Goal: Find specific fact: Find specific fact

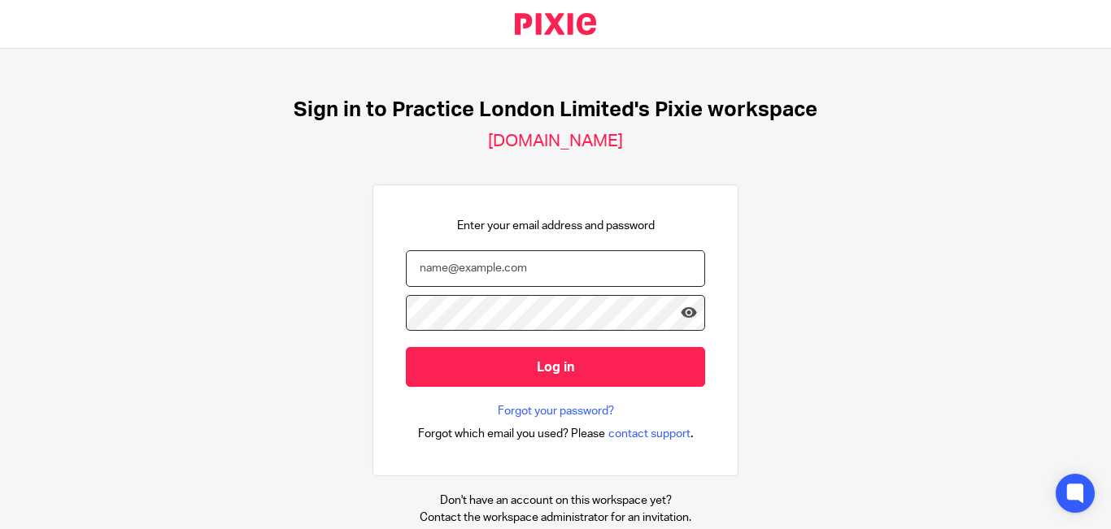
click at [469, 263] on input "email" at bounding box center [555, 268] width 299 height 37
paste input "[PERSON_NAME][EMAIL_ADDRESS][DOMAIN_NAME]"
type input "[PERSON_NAME][EMAIL_ADDRESS][DOMAIN_NAME]"
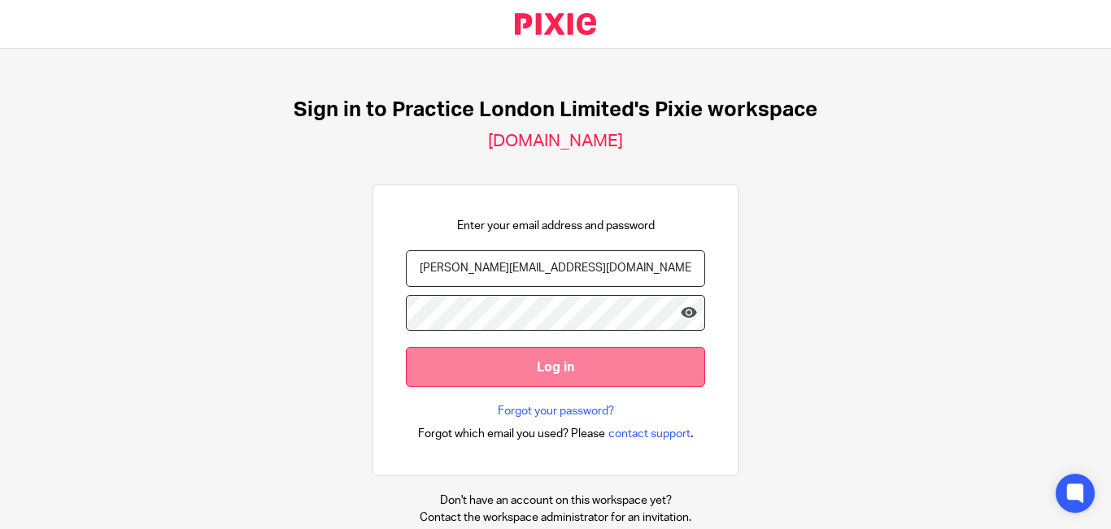
click at [564, 368] on input "Log in" at bounding box center [555, 367] width 299 height 40
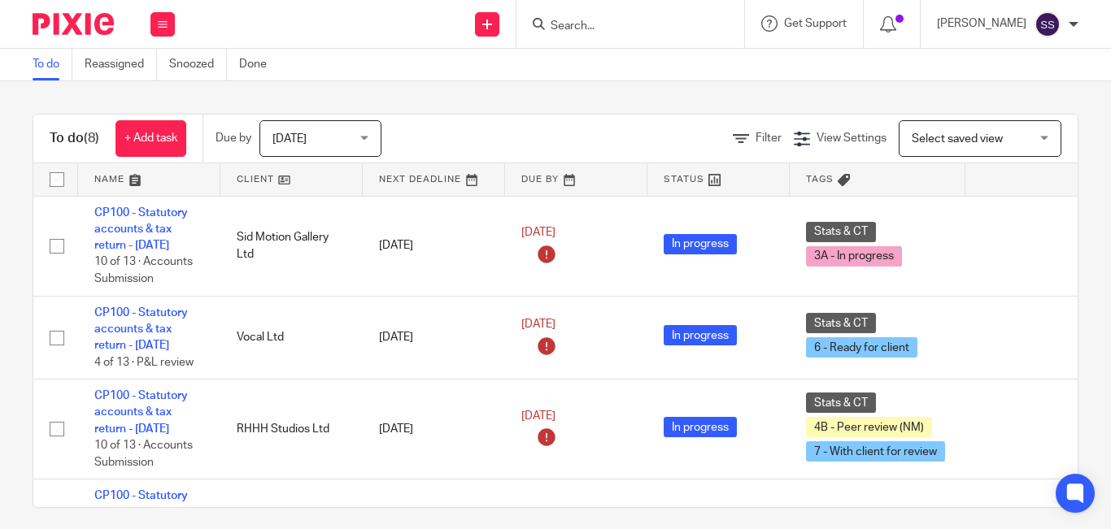
click at [590, 33] on input "Search" at bounding box center [622, 27] width 146 height 15
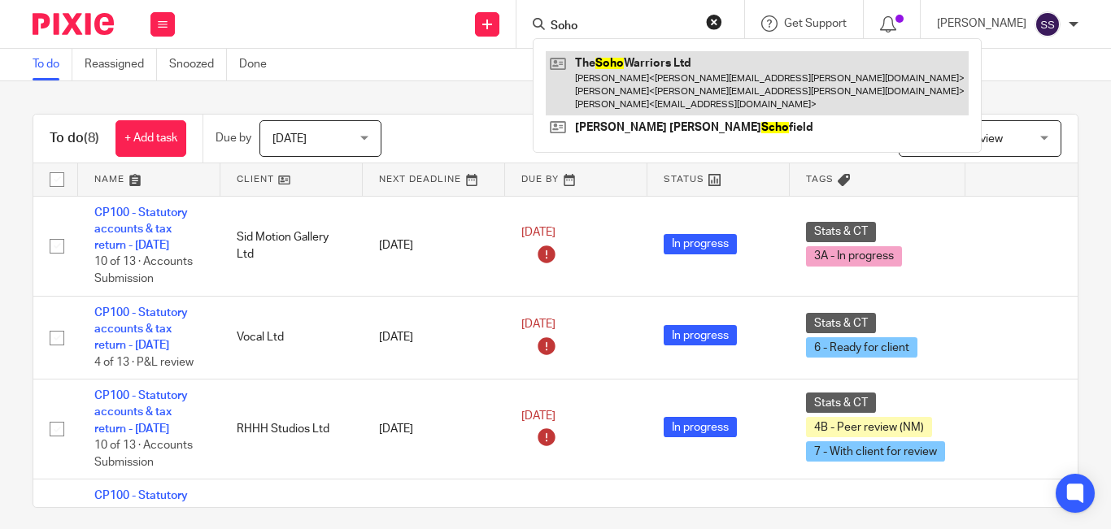
type input "Soho"
click at [650, 93] on link at bounding box center [757, 83] width 423 height 64
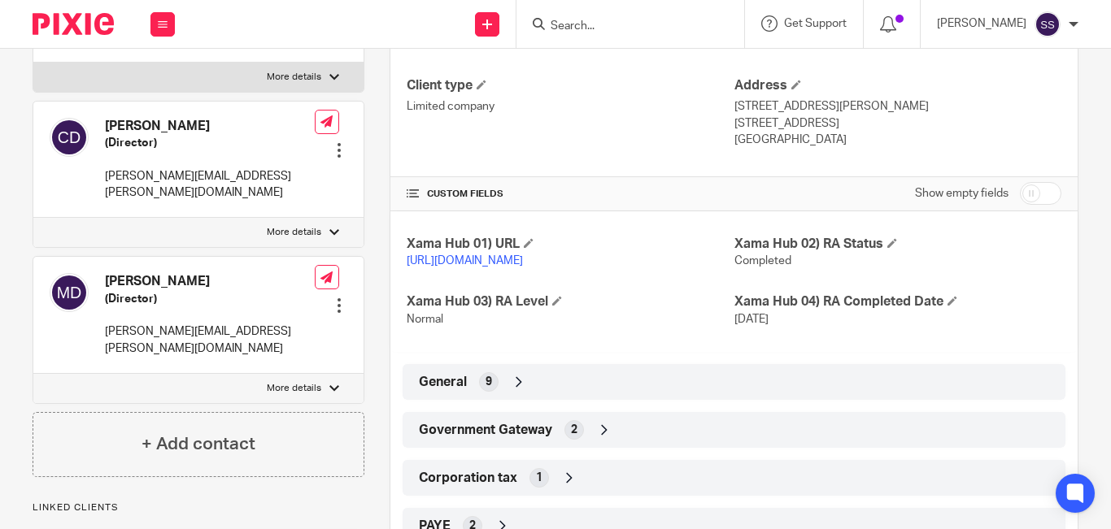
scroll to position [325, 0]
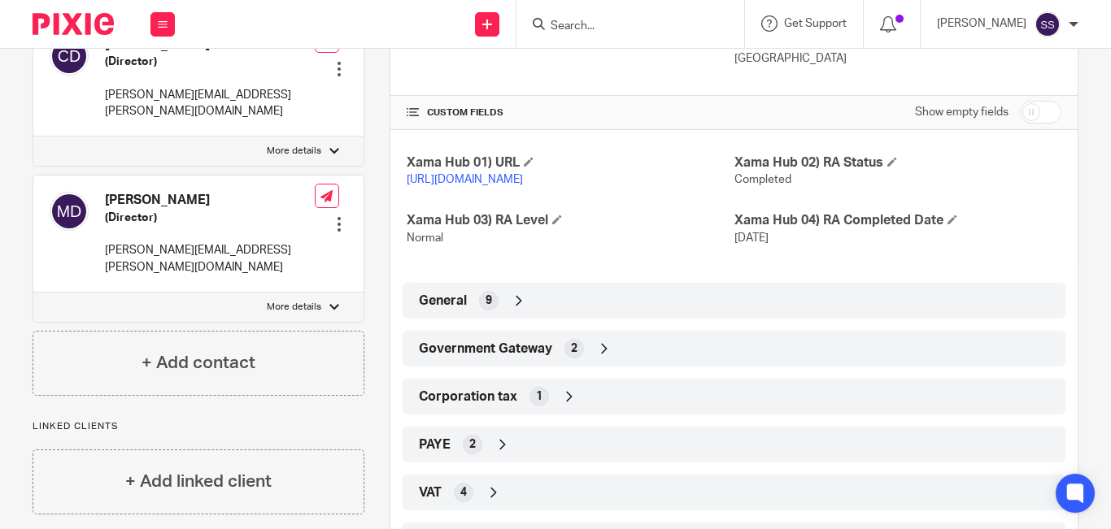
click at [603, 357] on icon at bounding box center [604, 349] width 16 height 16
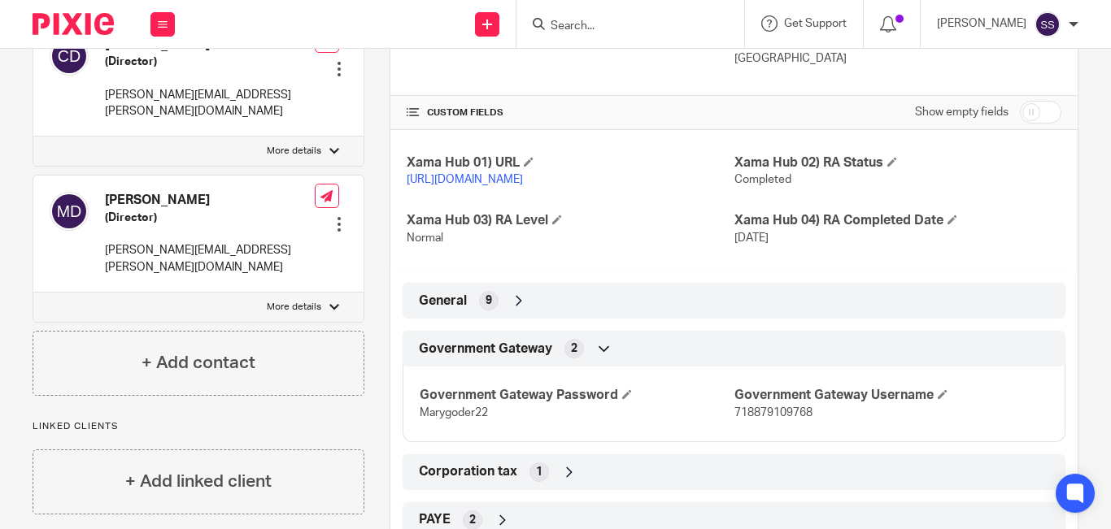
click at [751, 421] on p "718879109768" at bounding box center [891, 413] width 314 height 16
copy span "718879109768"
click at [452, 419] on span "Marygoder22" at bounding box center [454, 412] width 68 height 11
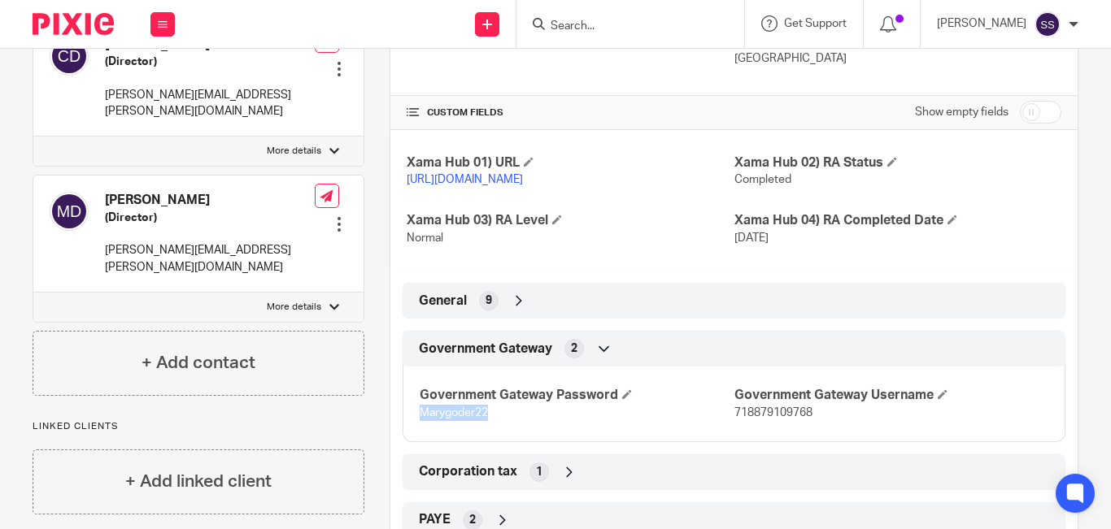
copy span "Marygoder22"
